Goal: Transaction & Acquisition: Purchase product/service

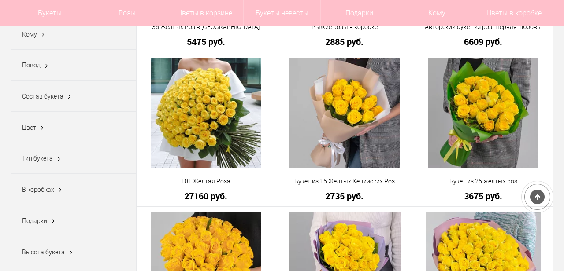
scroll to position [405, 0]
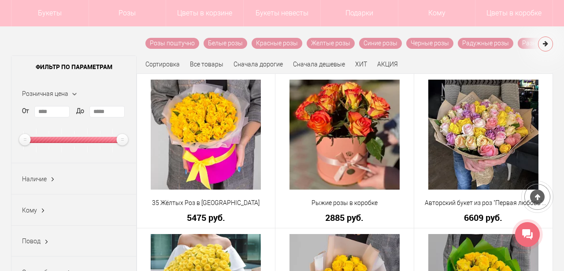
scroll to position [97, 0]
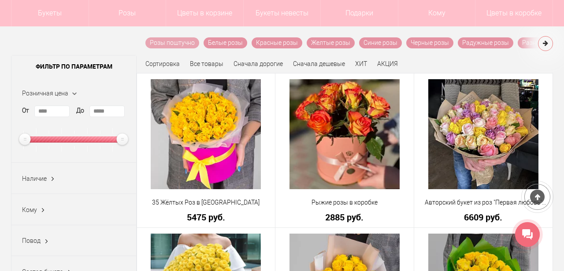
click at [176, 41] on link "Розы поштучно" at bounding box center [172, 42] width 54 height 11
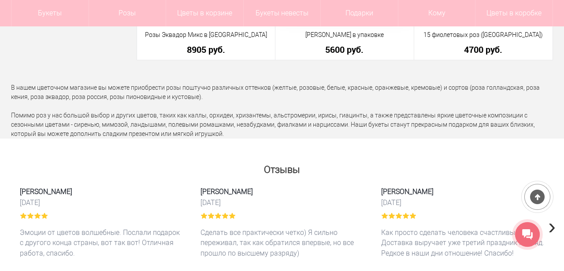
scroll to position [2124, 0]
